Goal: Obtain resource: Download file/media

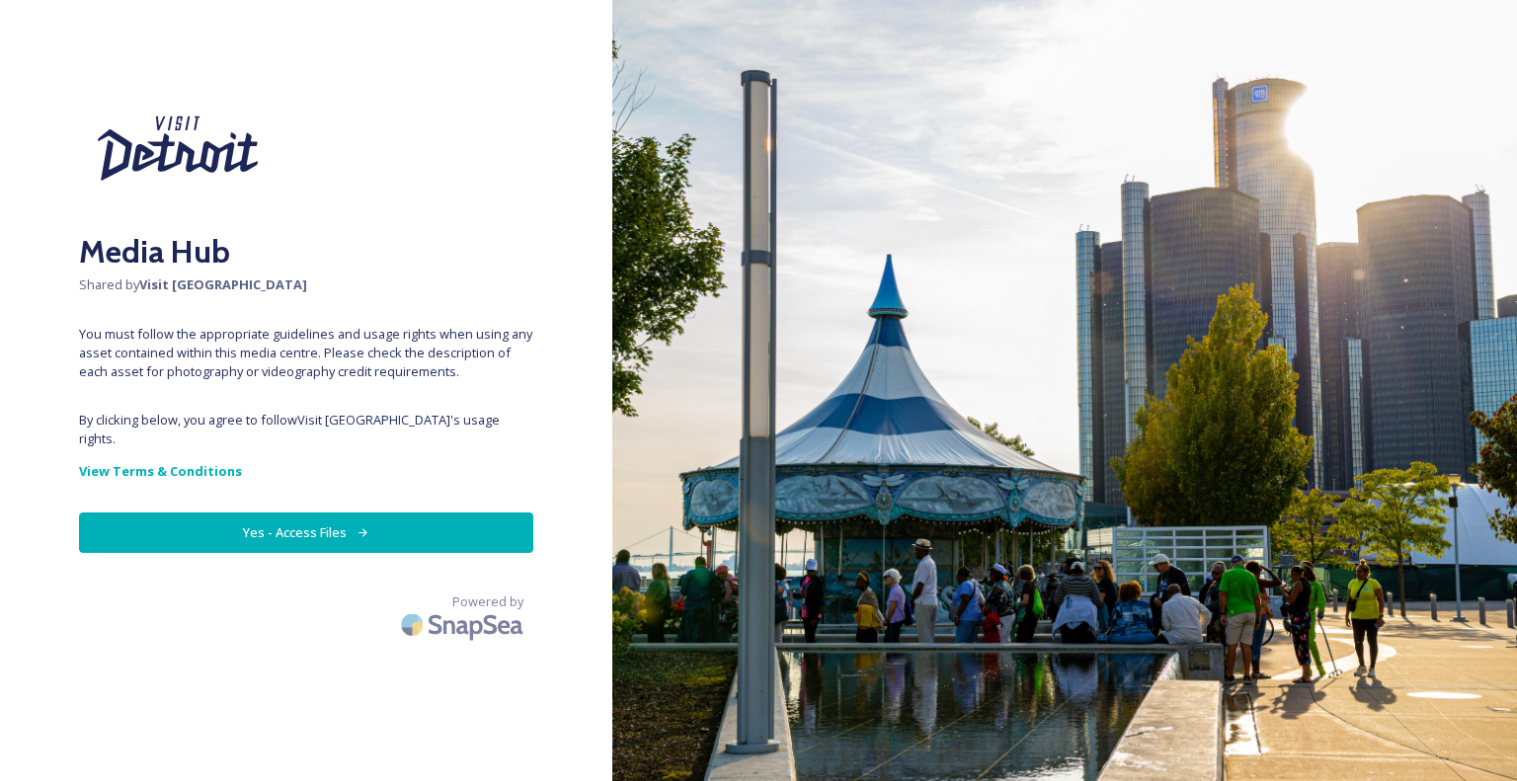
click at [285, 513] on button "Yes - Access Files" at bounding box center [306, 532] width 454 height 40
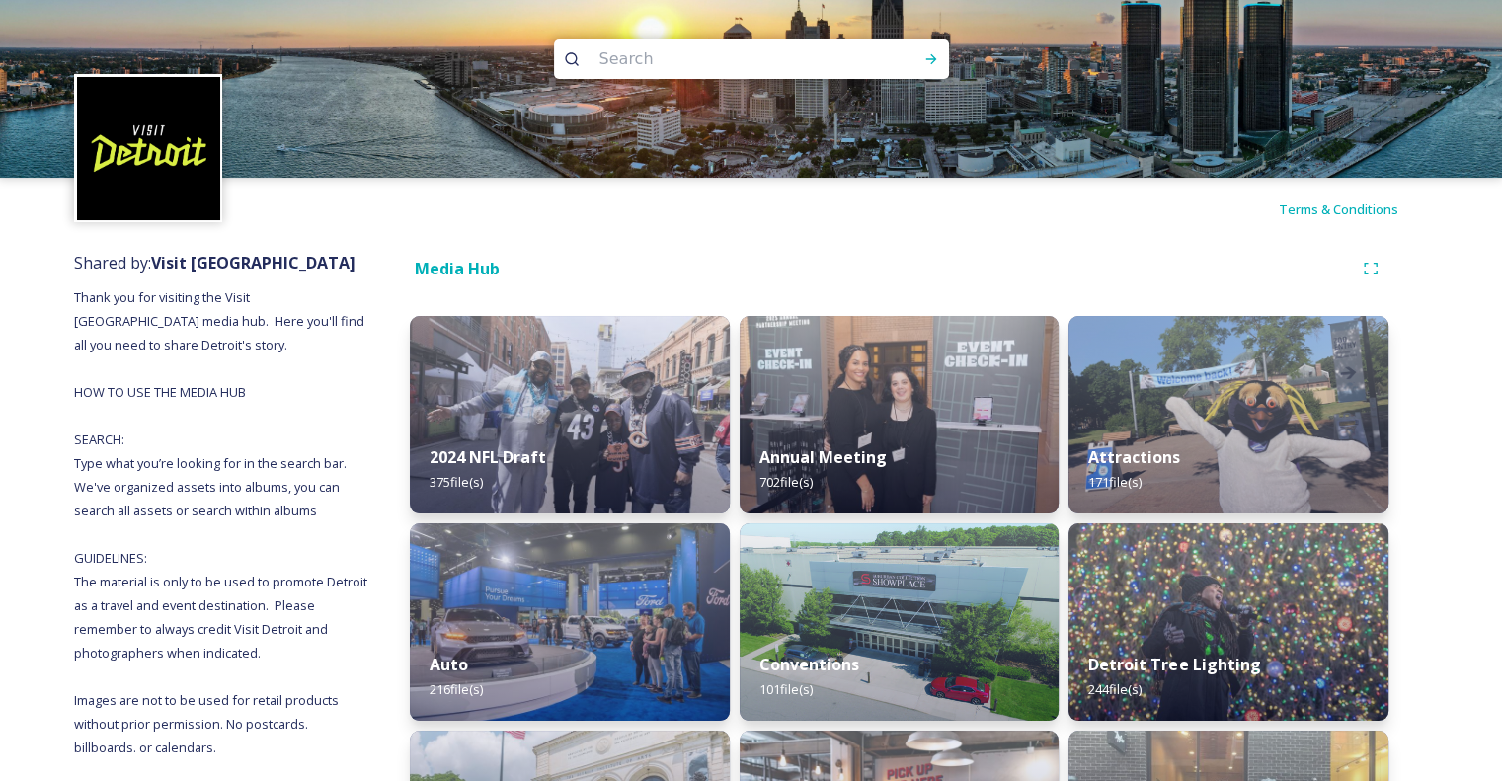
click at [683, 65] on input at bounding box center [724, 59] width 271 height 43
type input "satw"
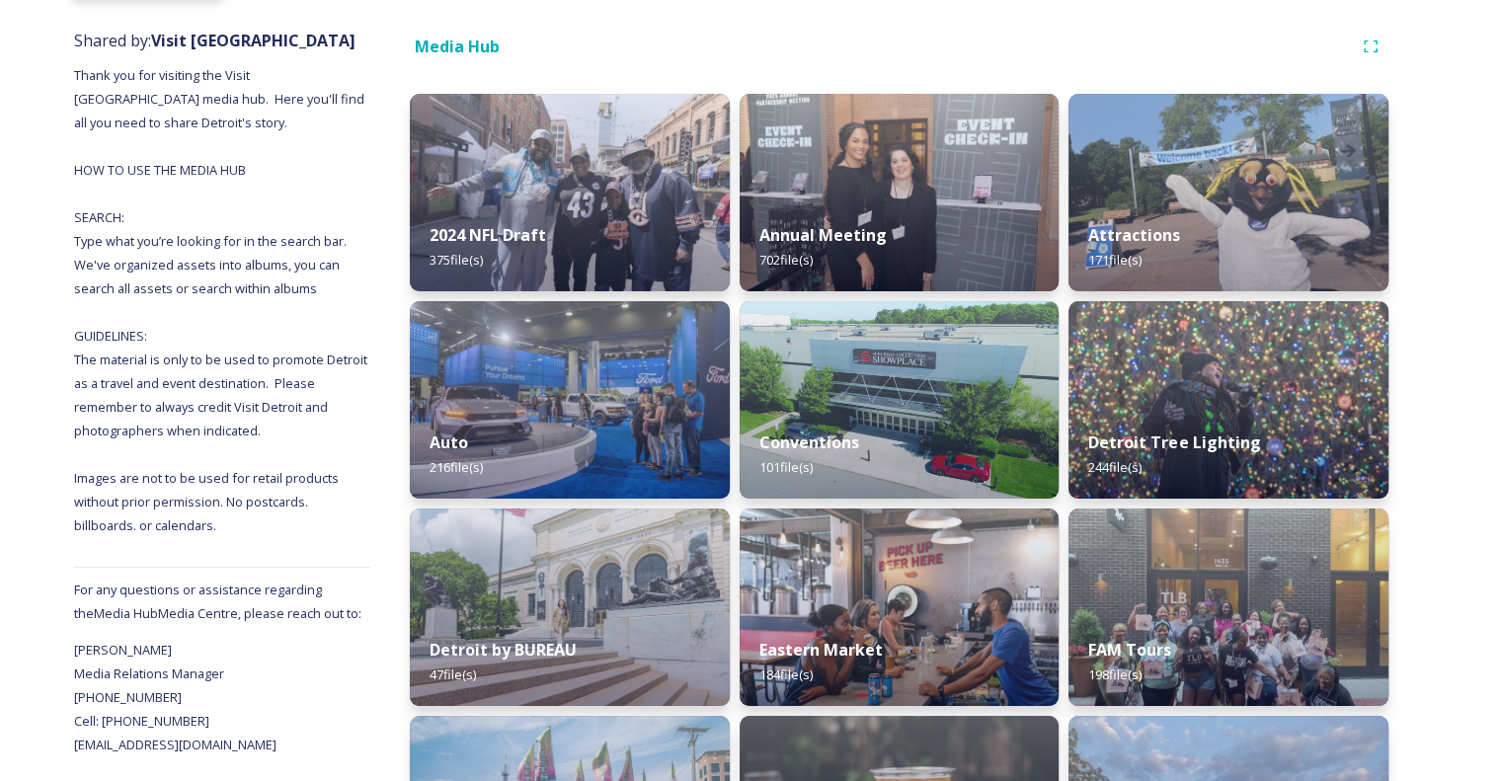
scroll to position [237, 0]
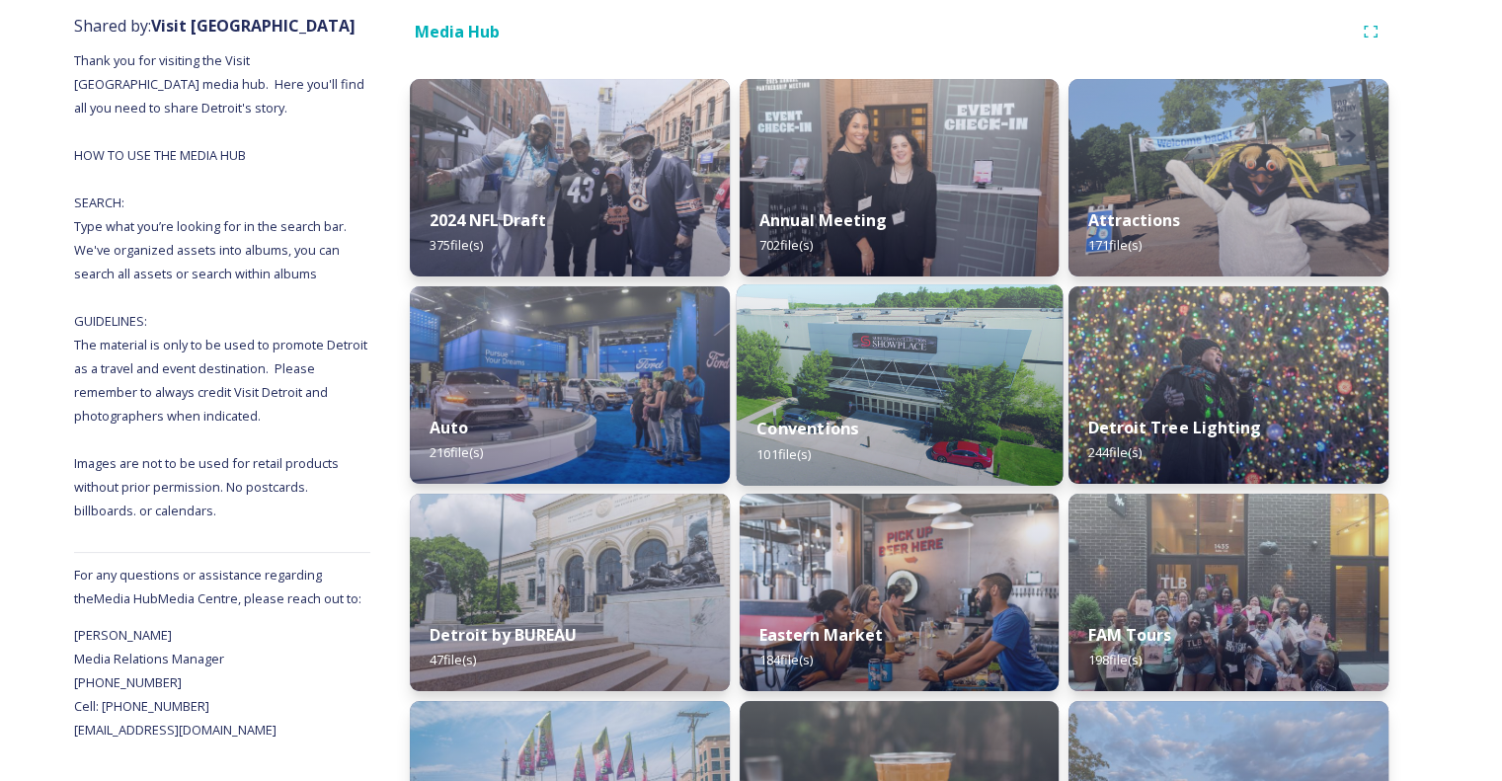
click at [890, 387] on img at bounding box center [899, 384] width 326 height 201
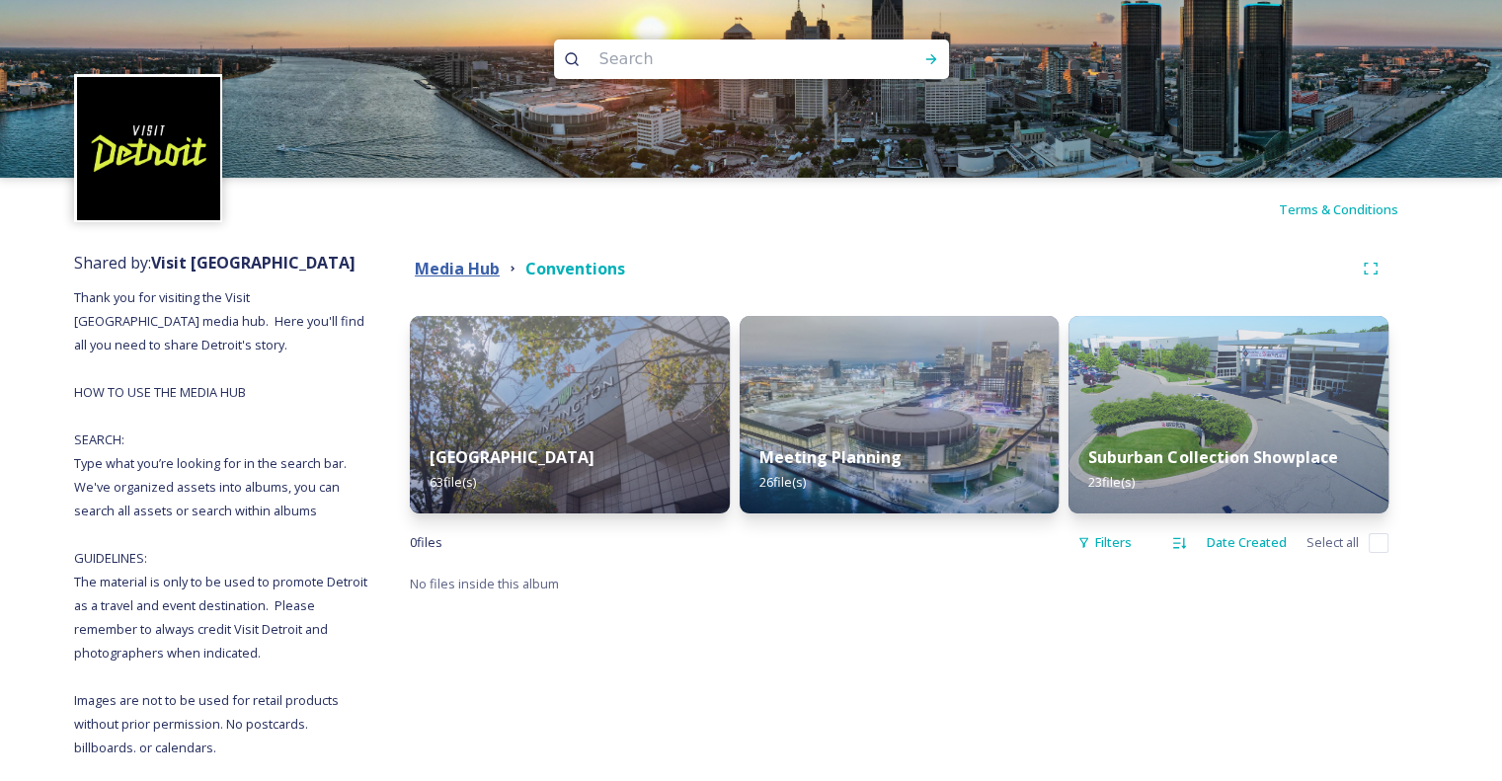
click at [464, 276] on strong "Media Hub" at bounding box center [457, 269] width 85 height 22
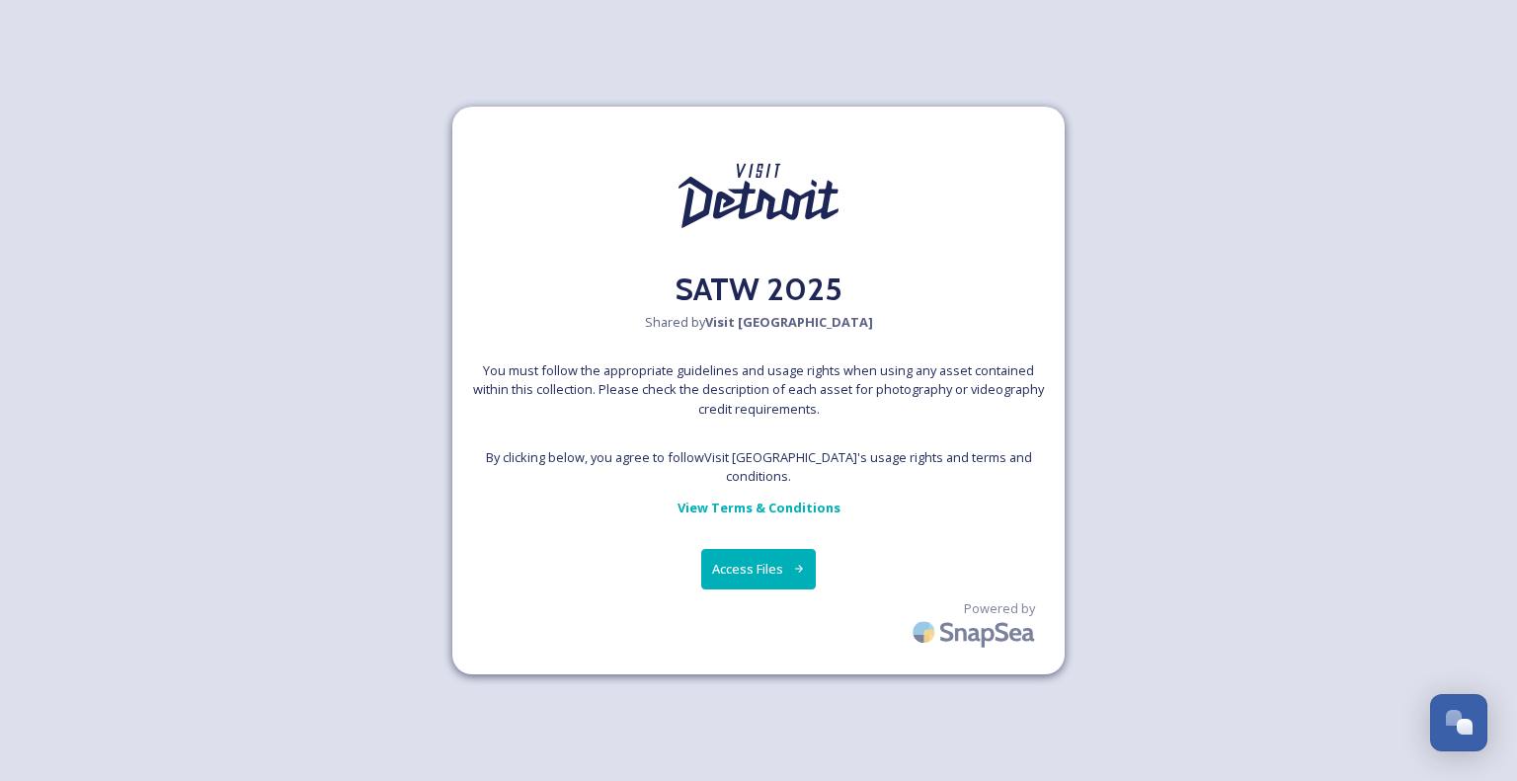
click at [756, 559] on button "Access Files" at bounding box center [759, 569] width 116 height 40
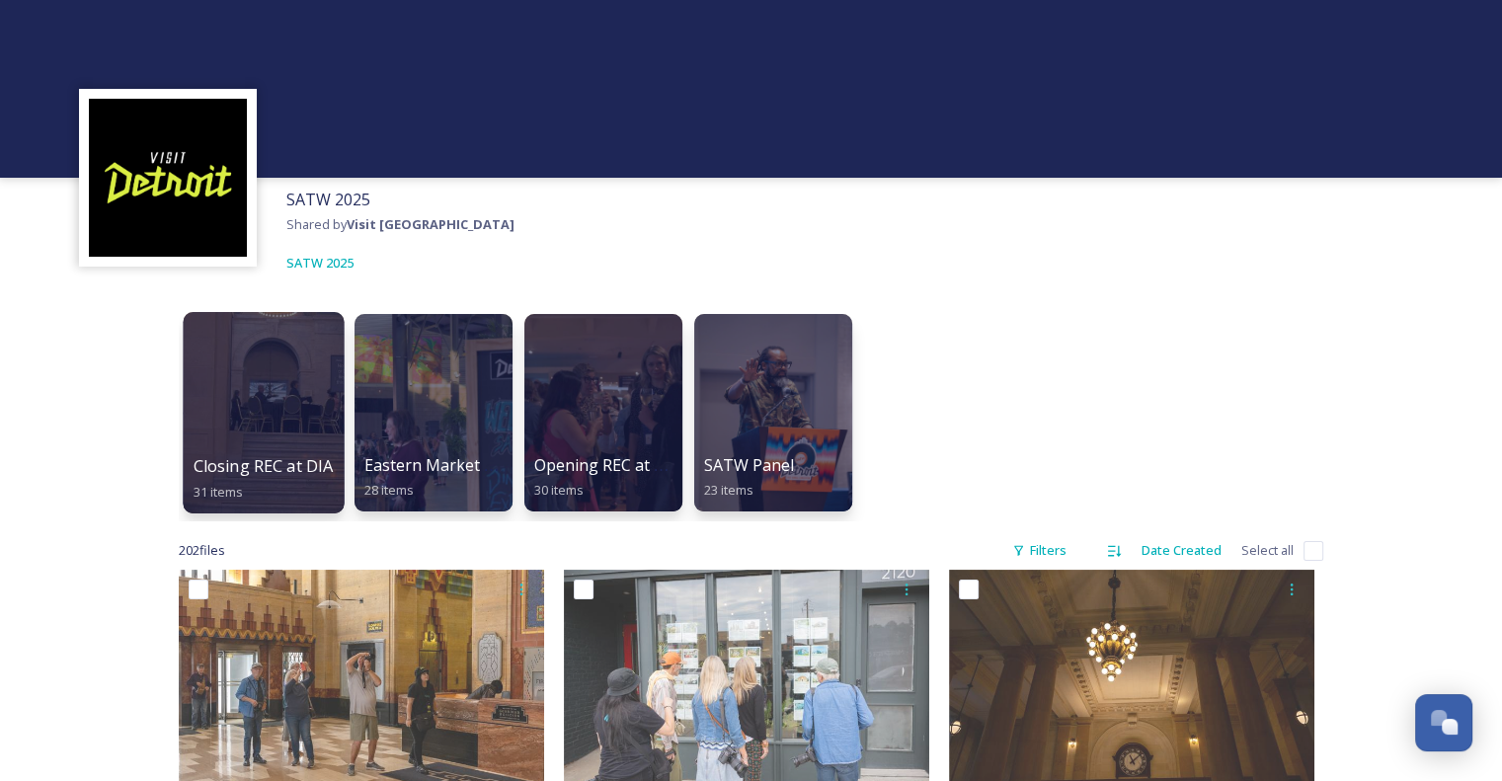
click at [273, 430] on div at bounding box center [263, 412] width 161 height 201
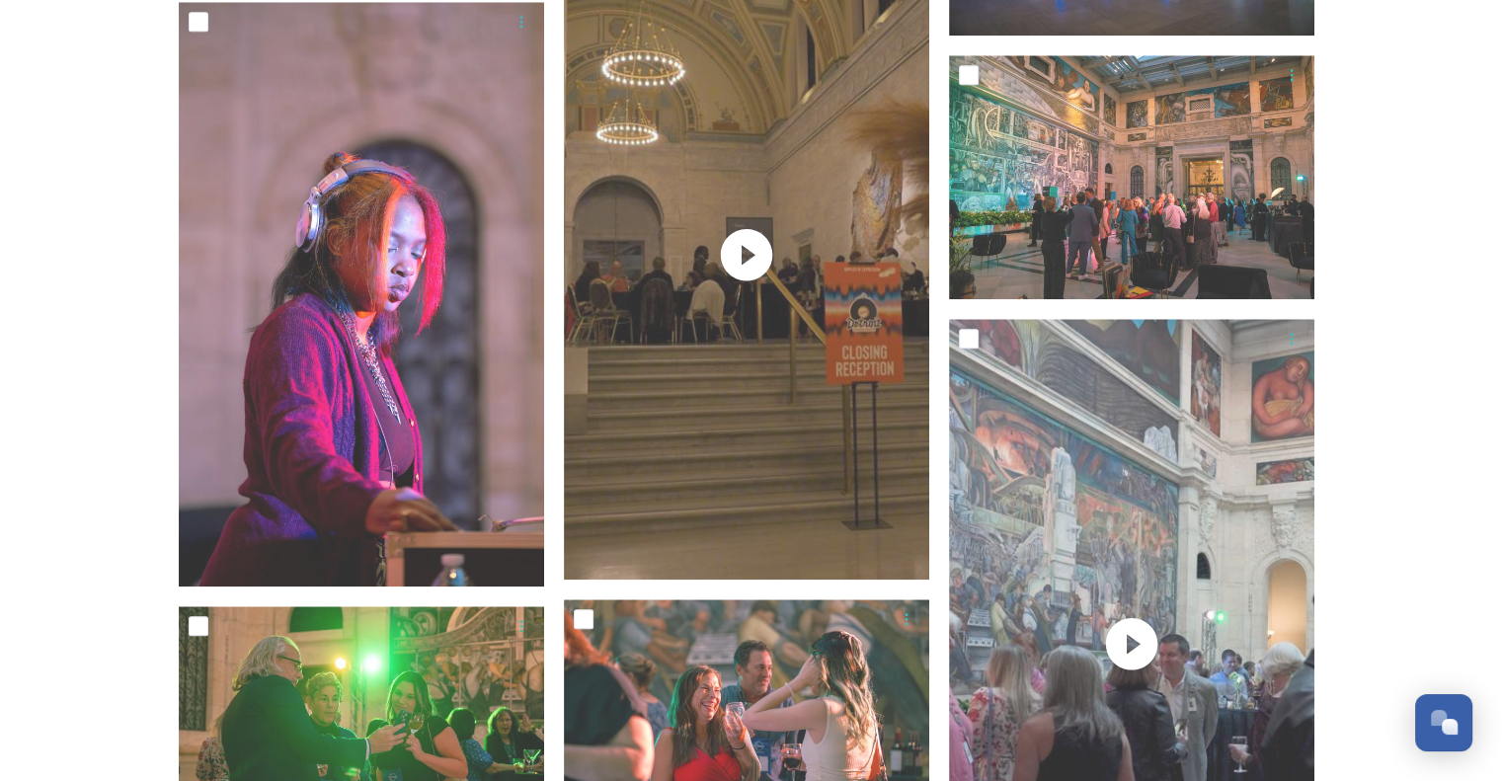
scroll to position [2103, 0]
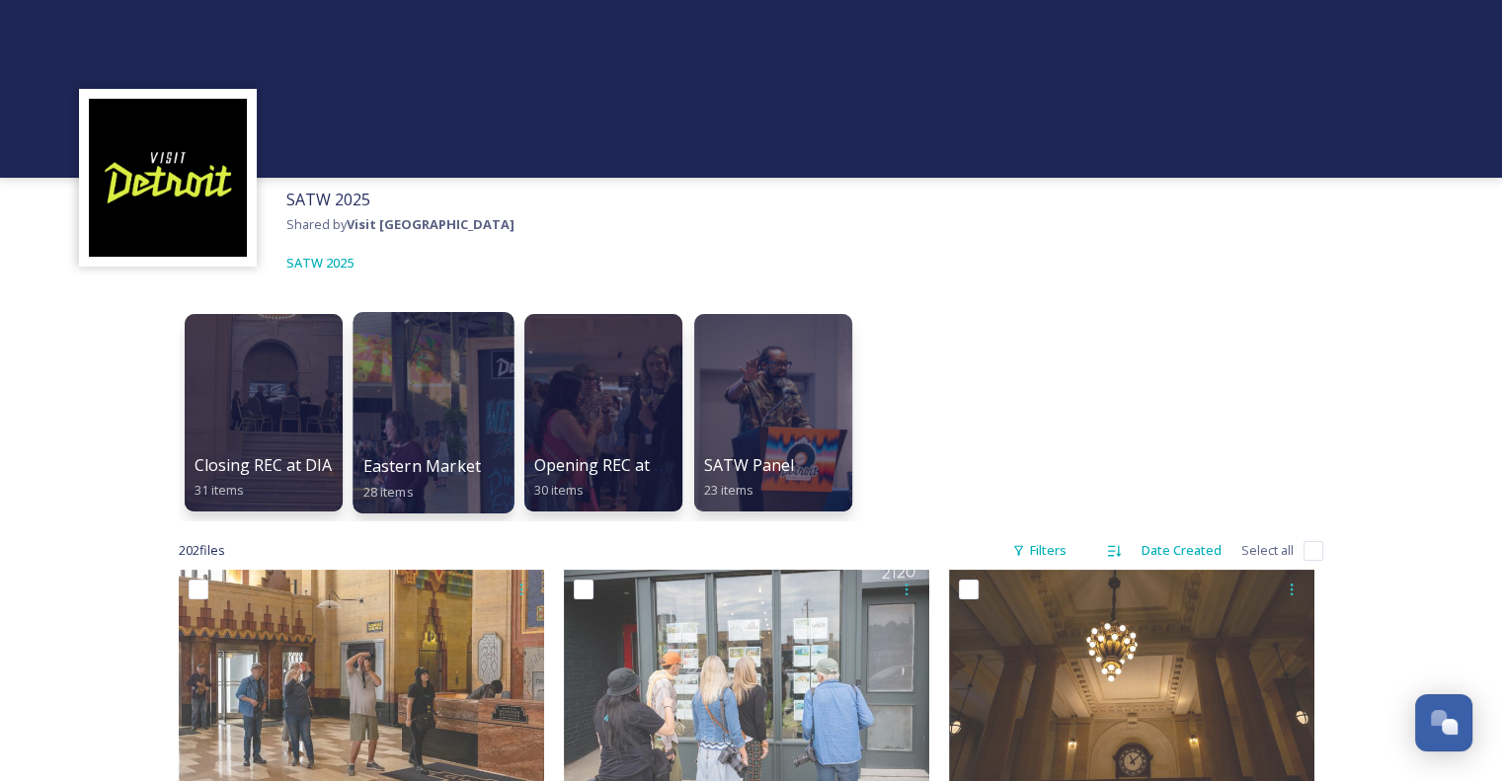
click at [407, 422] on div at bounding box center [432, 412] width 161 height 201
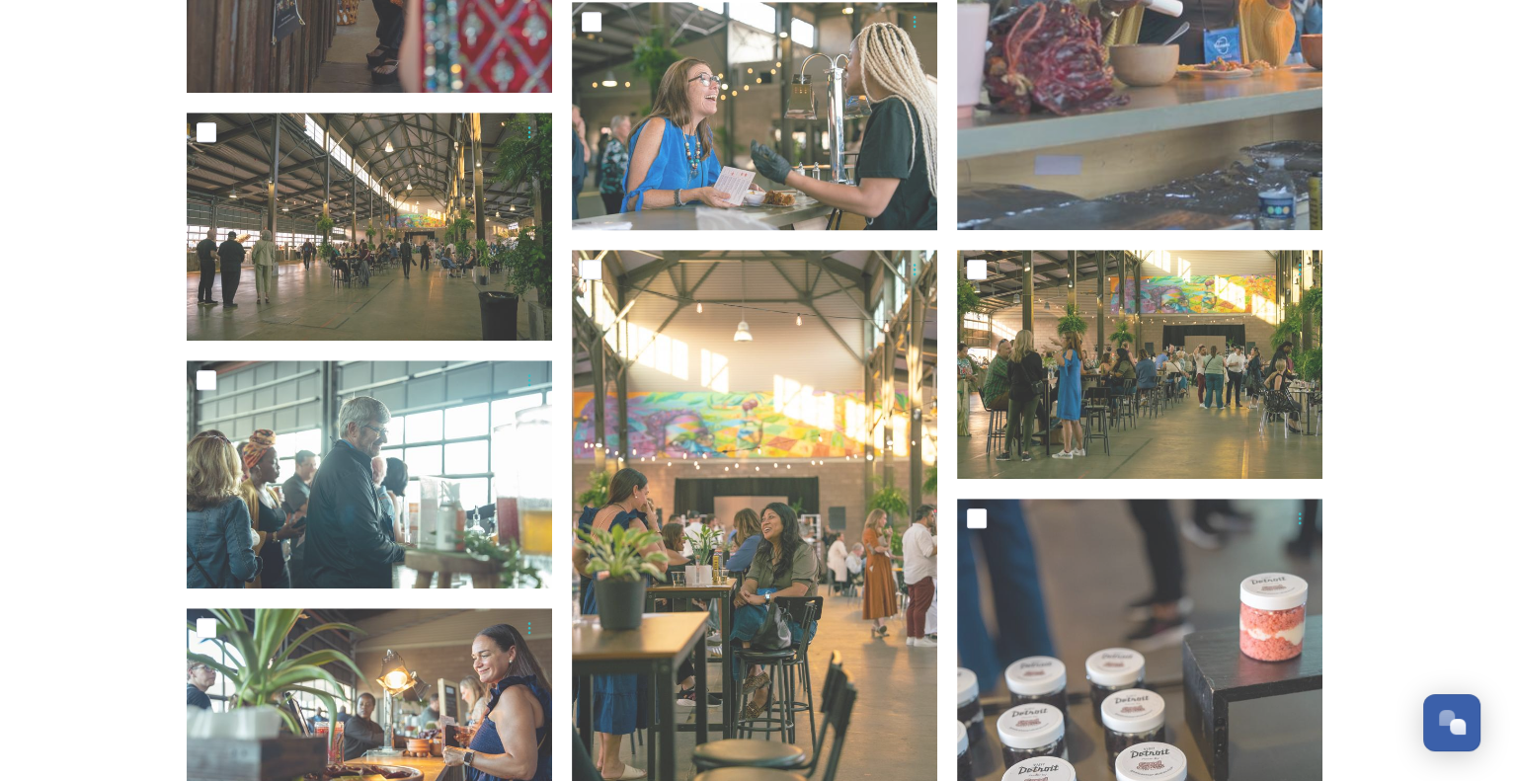
scroll to position [1279, 0]
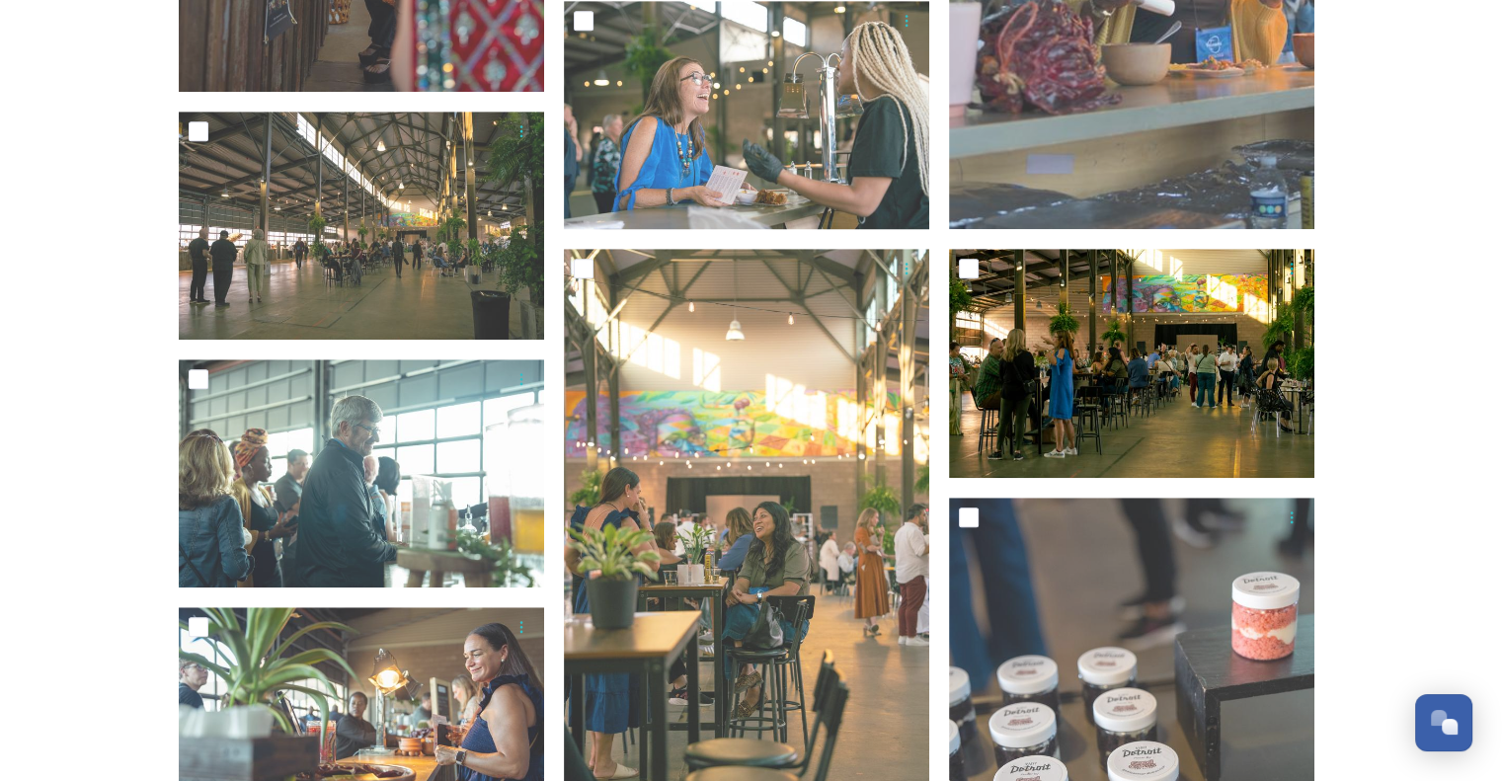
click at [1214, 375] on img at bounding box center [1131, 363] width 365 height 229
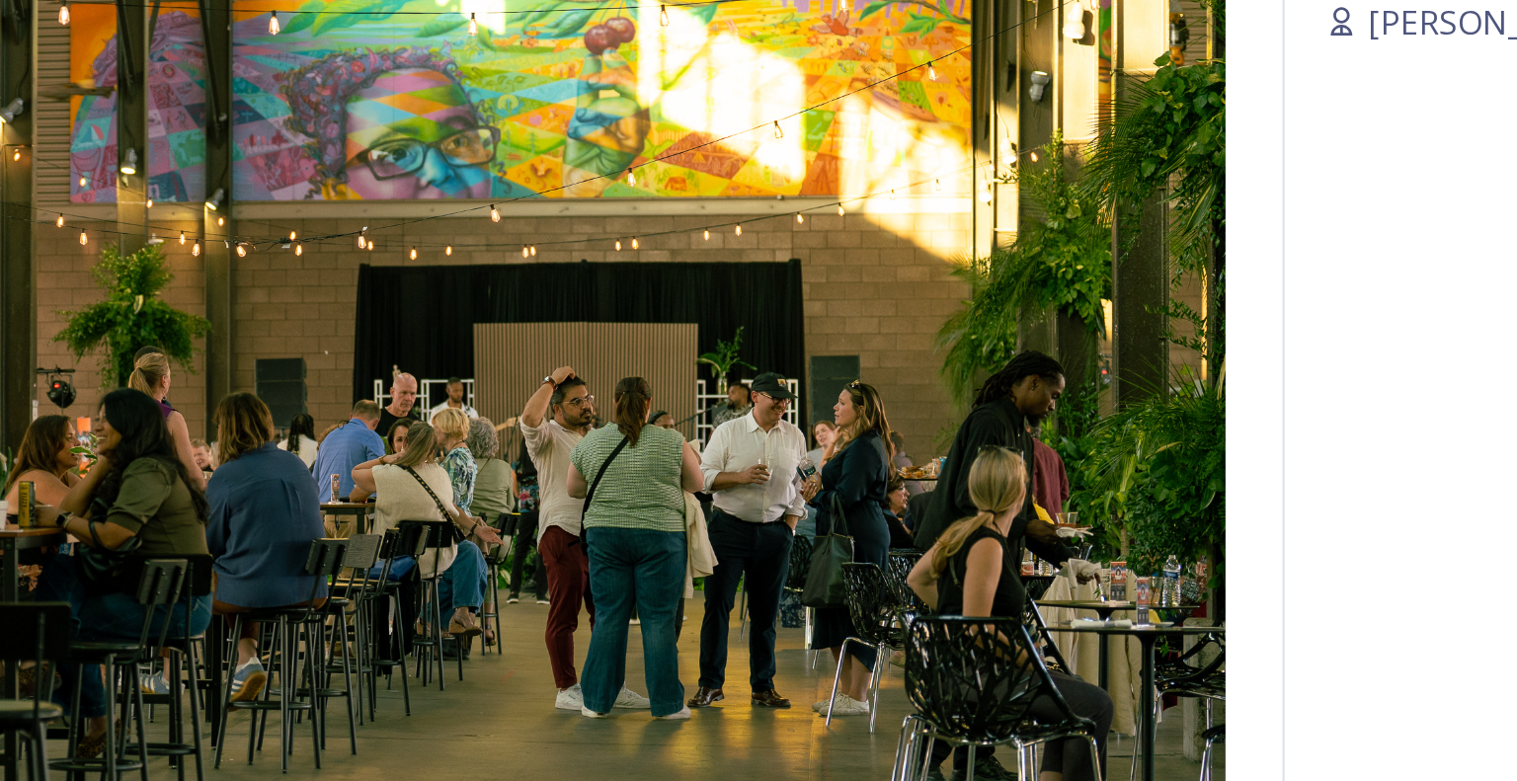
scroll to position [1278, 0]
